Goal: Task Accomplishment & Management: Manage account settings

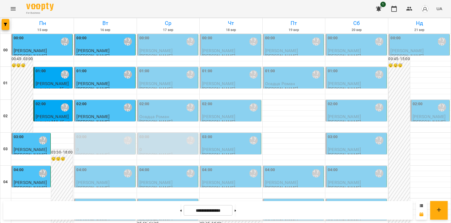
click at [164, 142] on div "03:00 [PERSON_NAME]\ ма укр\шч укр\ [URL][DOMAIN_NAME]" at bounding box center [168, 140] width 58 height 13
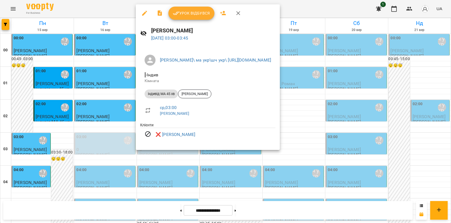
click at [201, 99] on li "індивід МА 45 хв [PERSON_NAME]" at bounding box center [207, 93] width 135 height 13
click at [202, 96] on span "[PERSON_NAME]" at bounding box center [194, 93] width 33 height 5
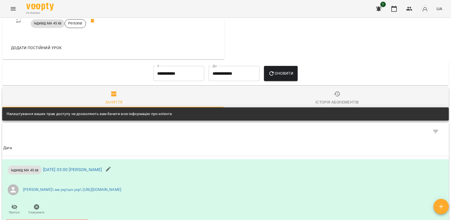
scroll to position [446, 0]
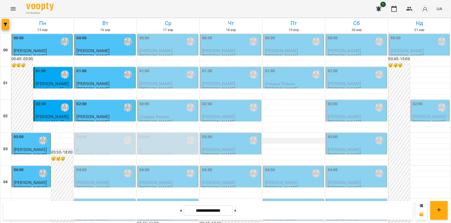
scroll to position [487, 0]
click at [11, 8] on icon "Menu" at bounding box center [13, 8] width 7 height 7
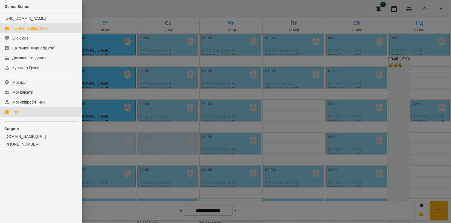
click at [42, 115] on link "Ігри" at bounding box center [41, 112] width 82 height 10
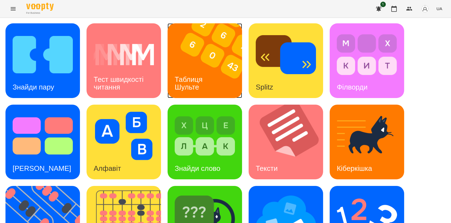
click at [187, 64] on img at bounding box center [208, 60] width 81 height 75
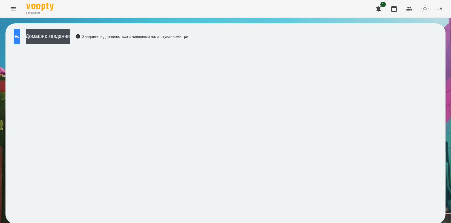
click at [20, 35] on icon at bounding box center [17, 36] width 7 height 7
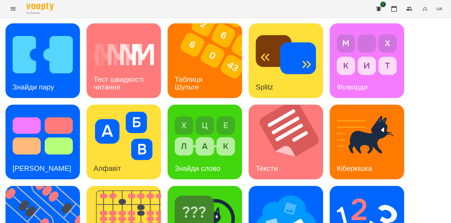
scroll to position [91, 0]
click at [123, 112] on img at bounding box center [124, 136] width 60 height 48
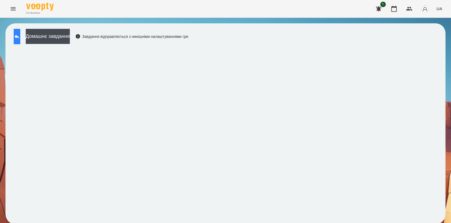
click at [20, 35] on icon at bounding box center [17, 36] width 7 height 7
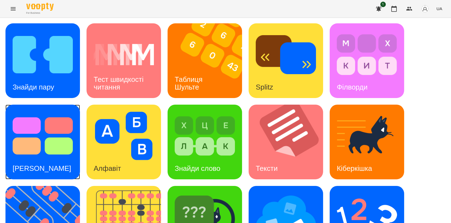
click at [47, 141] on img at bounding box center [43, 136] width 60 height 48
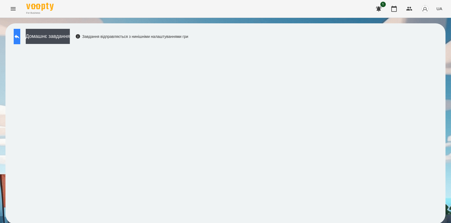
click at [20, 33] on icon at bounding box center [17, 36] width 7 height 7
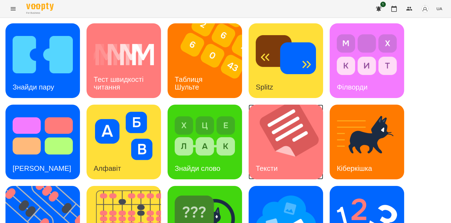
click at [291, 133] on img at bounding box center [289, 141] width 81 height 75
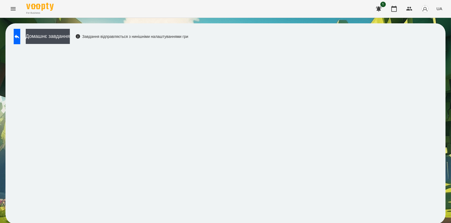
scroll to position [1, 0]
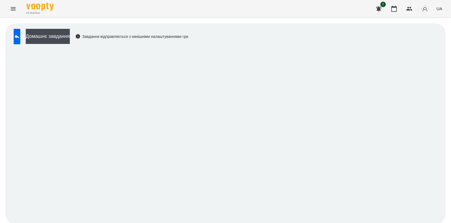
scroll to position [1, 0]
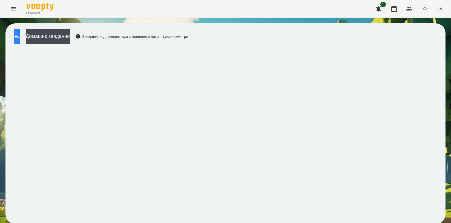
click at [18, 36] on button at bounding box center [17, 36] width 7 height 15
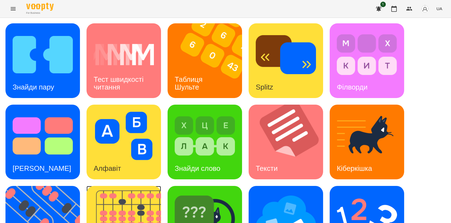
click at [161, 186] on div "Знайди пару Тест швидкості читання Таблиця Шульте Splitz Філворди Тест Струпа А…" at bounding box center [225, 182] width 440 height 318
click at [162, 186] on div "Знайди пару Тест швидкості читання Таблиця Шульте Splitz Філворди Тест Струпа А…" at bounding box center [225, 182] width 440 height 318
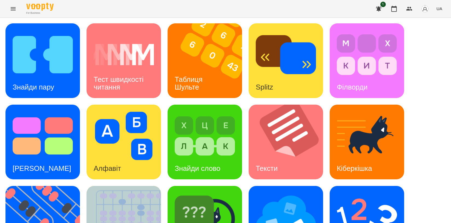
click at [162, 186] on div "Знайди пару Тест швидкості читання Таблиця Шульте Splitz Філворди Тест Струпа А…" at bounding box center [225, 182] width 440 height 318
click at [221, 193] on img at bounding box center [205, 217] width 60 height 48
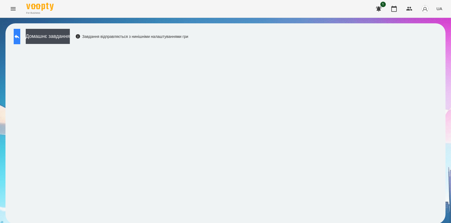
click at [20, 41] on button at bounding box center [17, 36] width 7 height 15
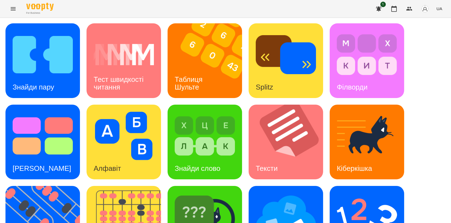
scroll to position [124, 0]
click at [138, 186] on img at bounding box center [127, 223] width 81 height 75
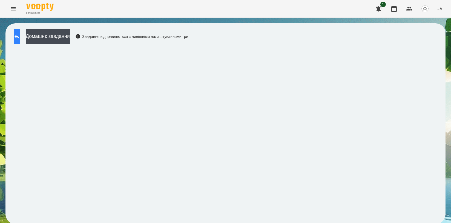
click at [20, 42] on button at bounding box center [17, 36] width 7 height 15
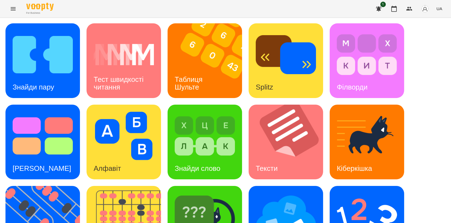
scroll to position [122, 0]
click at [44, 186] on img at bounding box center [45, 223] width 81 height 75
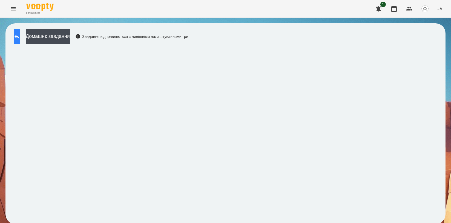
click at [17, 37] on button at bounding box center [17, 36] width 7 height 15
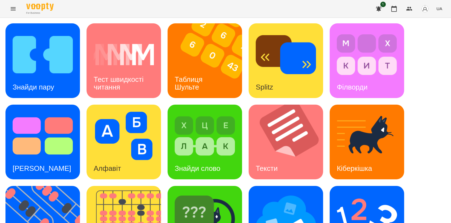
scroll to position [124, 0]
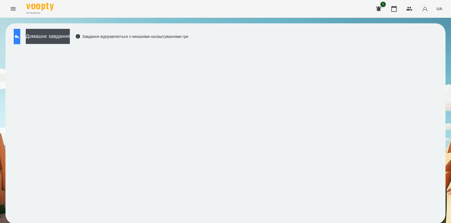
click at [19, 37] on button at bounding box center [17, 36] width 7 height 15
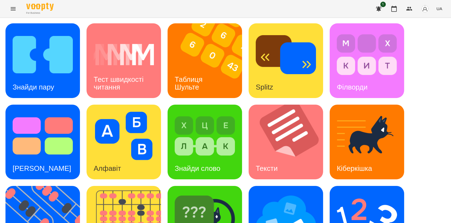
scroll to position [122, 0]
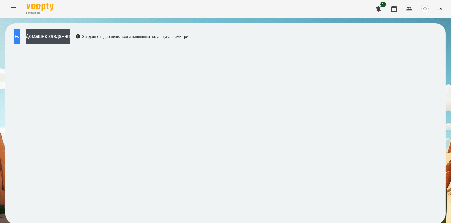
click at [20, 35] on icon at bounding box center [17, 36] width 7 height 7
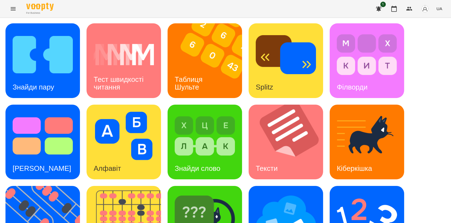
scroll to position [124, 0]
click at [140, 186] on img at bounding box center [127, 223] width 81 height 75
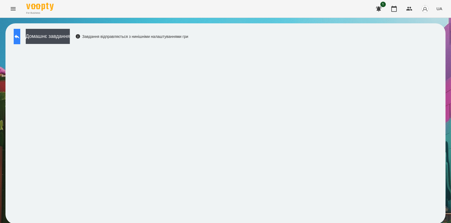
click at [20, 34] on icon at bounding box center [17, 36] width 7 height 7
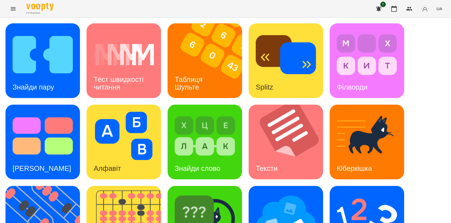
scroll to position [30, 0]
click at [21, 30] on img at bounding box center [43, 54] width 60 height 48
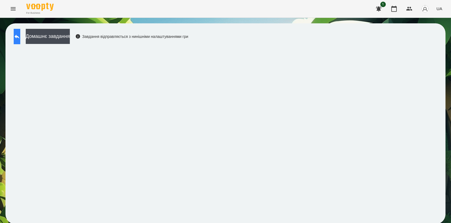
click at [20, 38] on icon at bounding box center [17, 36] width 7 height 7
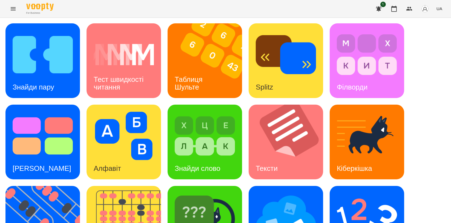
scroll to position [91, 0]
click at [210, 193] on img at bounding box center [205, 217] width 60 height 48
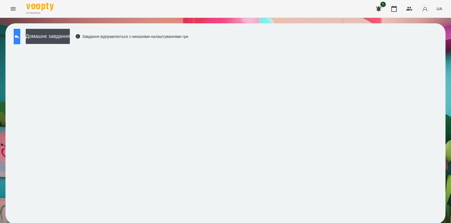
click at [19, 37] on icon at bounding box center [17, 37] width 5 height 4
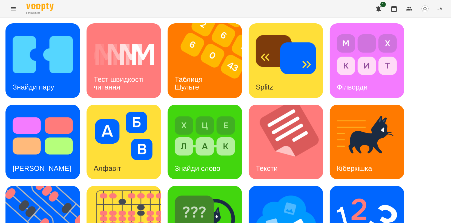
scroll to position [122, 0]
click at [130, 186] on img at bounding box center [127, 223] width 81 height 75
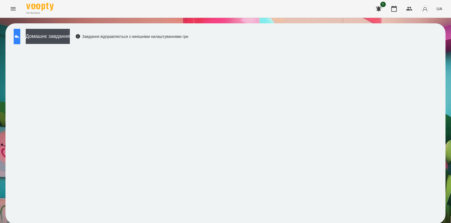
click at [19, 37] on icon at bounding box center [17, 37] width 5 height 4
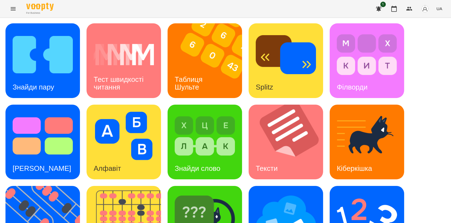
scroll to position [122, 0]
click at [33, 186] on img at bounding box center [45, 223] width 81 height 75
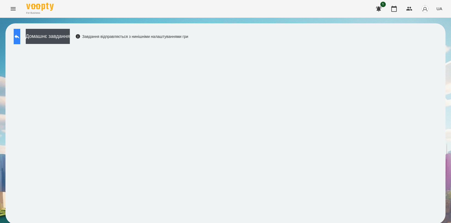
click at [19, 35] on icon at bounding box center [17, 36] width 7 height 7
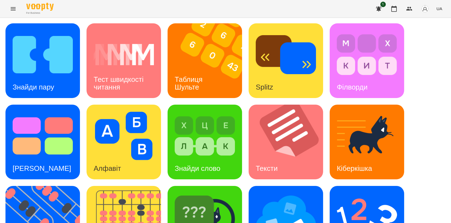
scroll to position [124, 0]
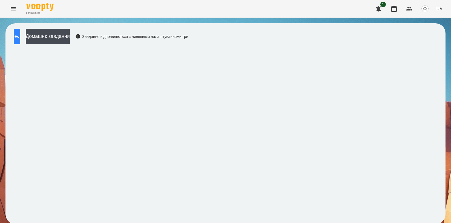
click at [20, 37] on icon at bounding box center [17, 36] width 7 height 7
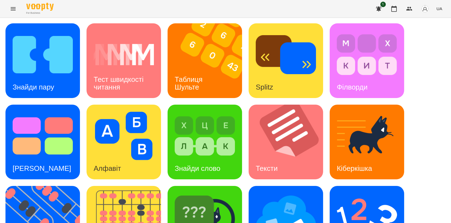
scroll to position [61, 0]
click at [398, 186] on div "Ментальний рахунок" at bounding box center [367, 223] width 75 height 75
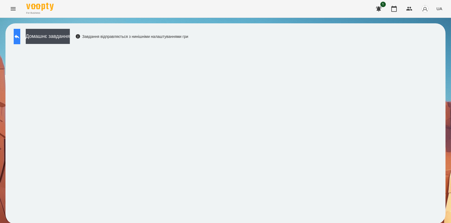
click at [20, 35] on button at bounding box center [17, 36] width 7 height 15
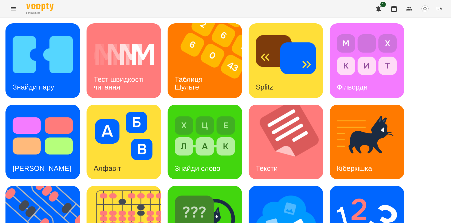
scroll to position [124, 0]
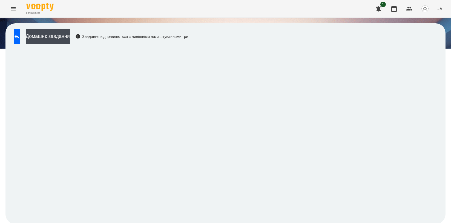
scroll to position [1, 0]
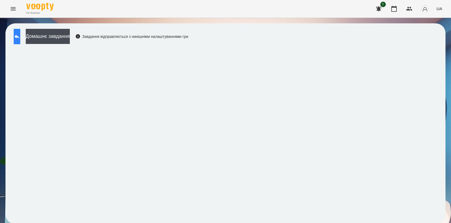
click at [17, 39] on button at bounding box center [17, 36] width 7 height 15
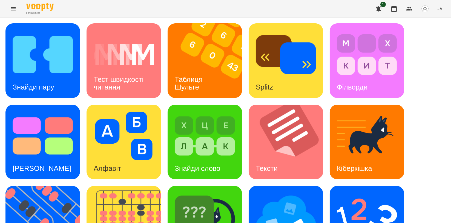
scroll to position [123, 0]
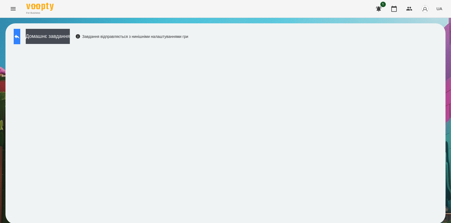
click at [20, 33] on button at bounding box center [17, 36] width 7 height 15
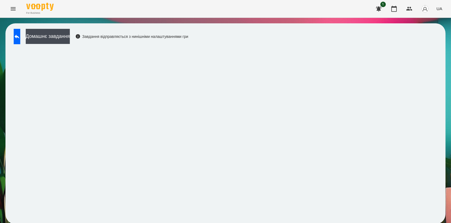
click at [24, 45] on div "Домашнє завдання Завдання відправляється з нинішніми налаштуваннями гри" at bounding box center [99, 38] width 177 height 18
click at [20, 40] on button at bounding box center [17, 36] width 7 height 15
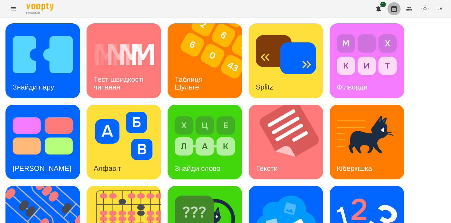
click at [396, 9] on icon "button" at bounding box center [394, 8] width 7 height 7
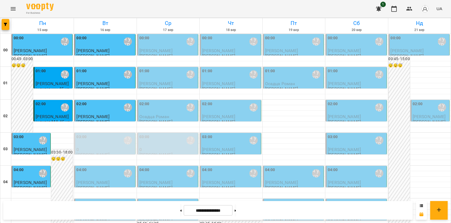
scroll to position [91, 0]
click at [109, 180] on span "[PERSON_NAME]" at bounding box center [92, 182] width 33 height 5
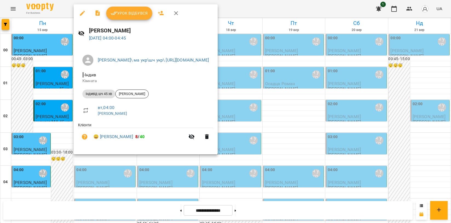
click at [131, 12] on span "Урок відбувся" at bounding box center [129, 13] width 37 height 7
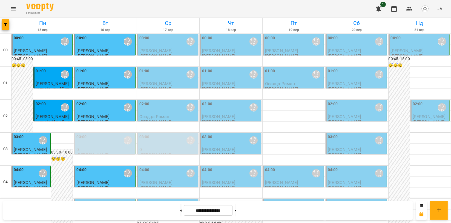
scroll to position [91, 0]
click at [111, 200] on div "05:00 Мойсук Надія\ ма укр\шч укр\ https://us06web.zoom.us/j/84559859332" at bounding box center [105, 206] width 58 height 13
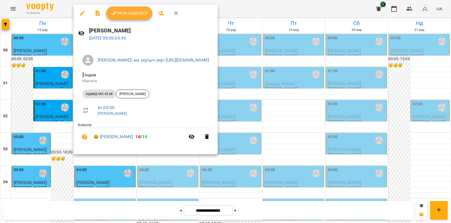
click at [129, 18] on button "Урок відбувся" at bounding box center [129, 13] width 46 height 13
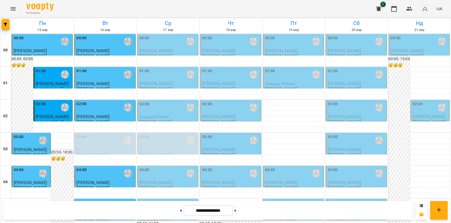
scroll to position [152, 0]
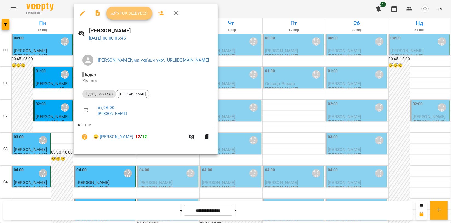
click at [124, 12] on span "Урок відбувся" at bounding box center [129, 13] width 37 height 7
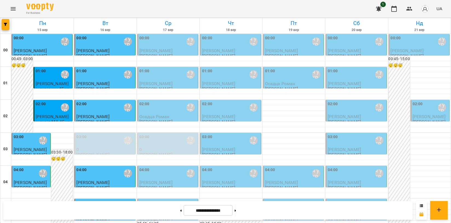
scroll to position [625, 0]
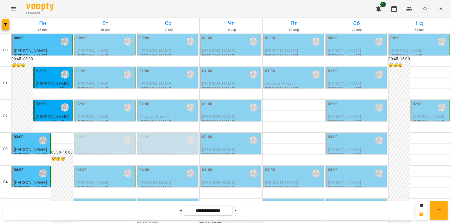
scroll to position [30, 0]
click at [102, 213] on p "[PERSON_NAME]" at bounding box center [105, 215] width 58 height 5
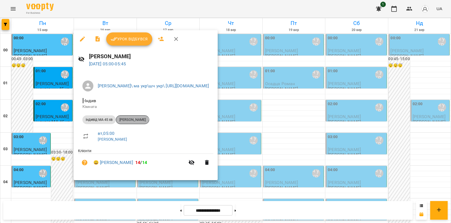
click at [132, 123] on div "[PERSON_NAME]" at bounding box center [132, 119] width 33 height 9
